Goal: Navigation & Orientation: Find specific page/section

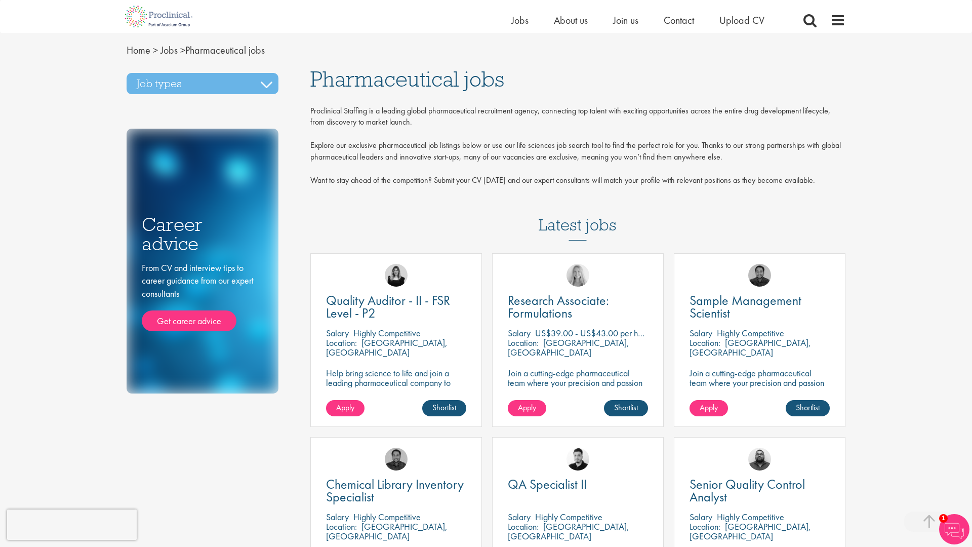
scroll to position [738, 0]
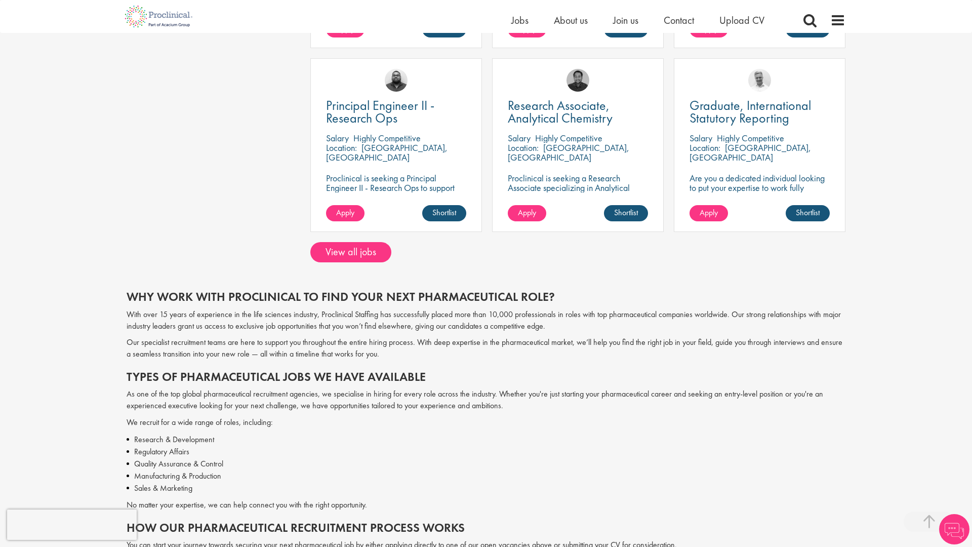
scroll to position [1630, 0]
